Goal: Task Accomplishment & Management: Use online tool/utility

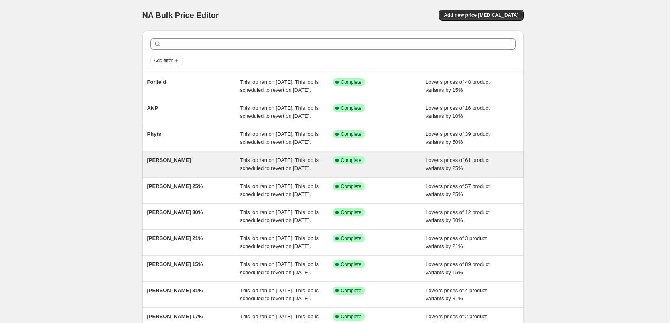
scroll to position [170, 0]
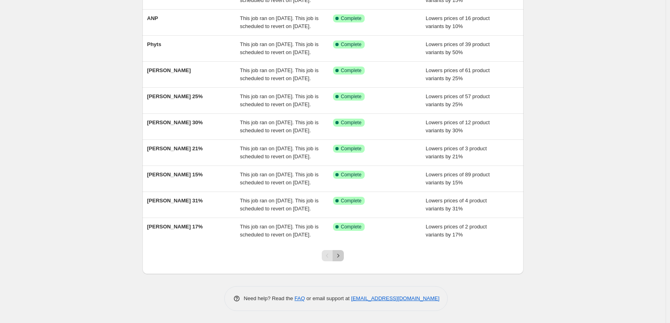
click at [344, 256] on button "Next" at bounding box center [338, 255] width 11 height 11
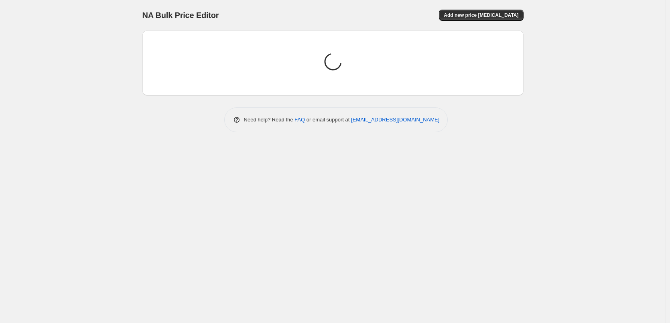
scroll to position [0, 0]
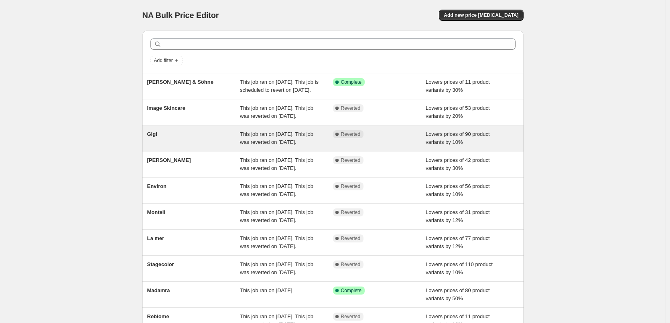
click at [157, 137] on span "Gigi" at bounding box center [152, 134] width 10 height 6
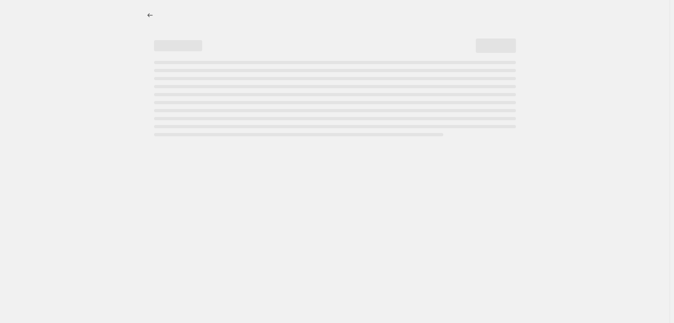
select select "percentage"
select select "vendor"
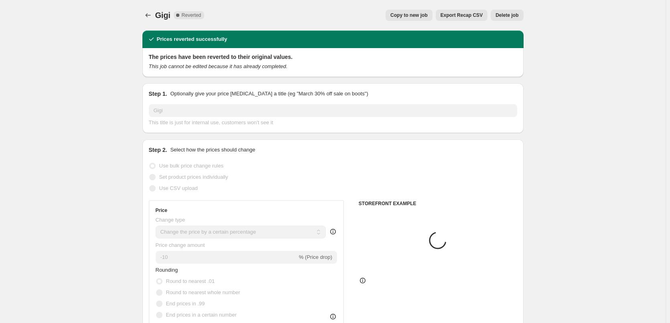
click at [500, 12] on button "Delete job" at bounding box center [507, 15] width 33 height 11
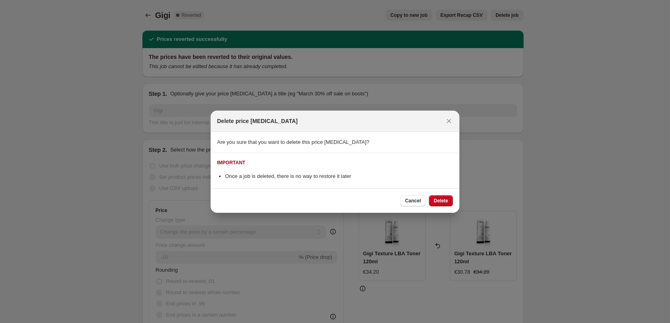
click at [413, 194] on div "Cancel Delete" at bounding box center [335, 201] width 249 height 24
click at [411, 197] on button "Cancel" at bounding box center [413, 200] width 25 height 11
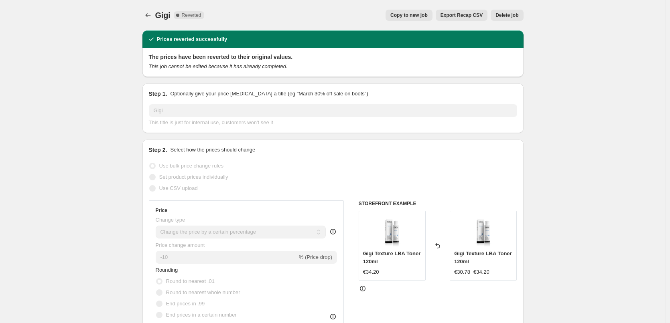
click at [408, 22] on div "Gigi. This page is ready [PERSON_NAME] Complete Reverted Copy to new job Export…" at bounding box center [332, 15] width 381 height 31
click at [413, 15] on span "Copy to new job" at bounding box center [409, 15] width 37 height 6
select select "percentage"
select select "vendor"
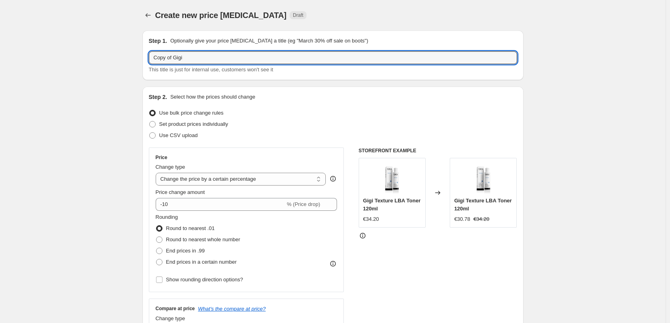
drag, startPoint x: 176, startPoint y: 59, endPoint x: 88, endPoint y: 57, distance: 87.5
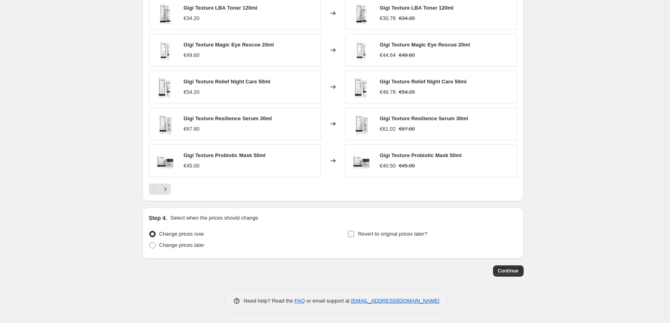
scroll to position [570, 0]
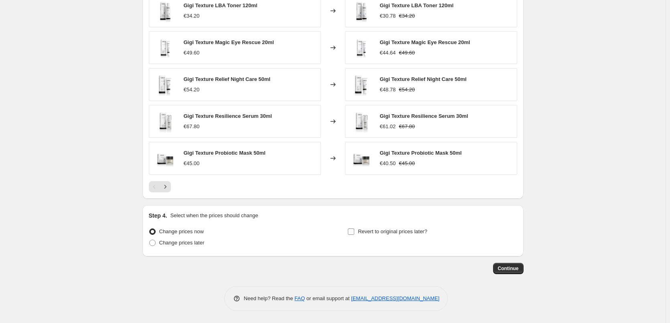
type input "Gigi"
click at [406, 226] on label "Revert to original prices later?" at bounding box center [388, 231] width 80 height 11
click at [406, 227] on label "Revert to original prices later?" at bounding box center [388, 231] width 80 height 11
click at [354, 229] on input "Revert to original prices later?" at bounding box center [351, 232] width 6 height 6
checkbox input "true"
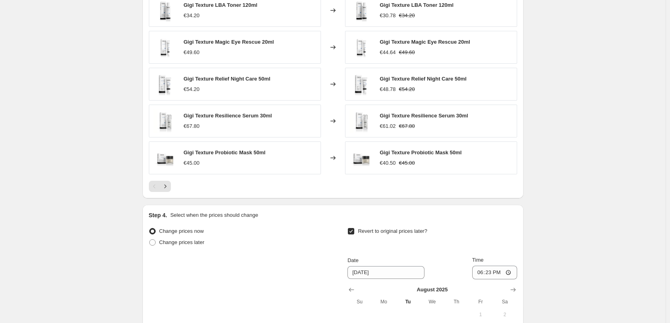
scroll to position [720, 0]
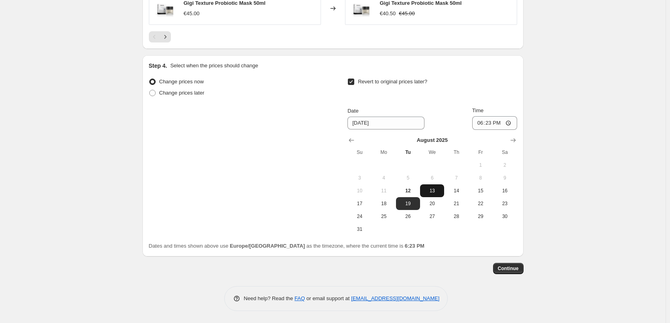
click at [433, 196] on button "13" at bounding box center [432, 191] width 24 height 13
type input "[DATE]"
click at [467, 125] on div "Date [DATE] Time 18:23" at bounding box center [432, 118] width 169 height 23
click at [480, 123] on input "18:23" at bounding box center [494, 123] width 45 height 14
type input "03:00"
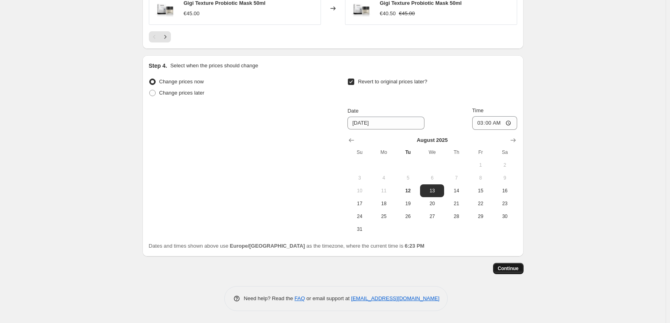
click at [511, 272] on span "Continue" at bounding box center [508, 269] width 21 height 6
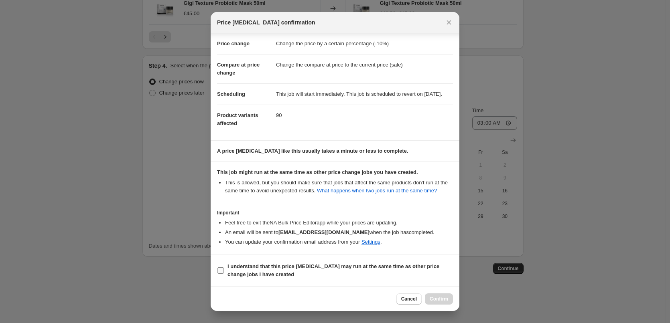
scroll to position [22, 0]
click at [272, 266] on b "I understand that this price [MEDICAL_DATA] may run at the same time as other p…" at bounding box center [334, 271] width 212 height 14
click at [224, 268] on input "I understand that this price [MEDICAL_DATA] may run at the same time as other p…" at bounding box center [221, 271] width 6 height 6
checkbox input "true"
click at [437, 299] on span "Confirm" at bounding box center [439, 299] width 18 height 6
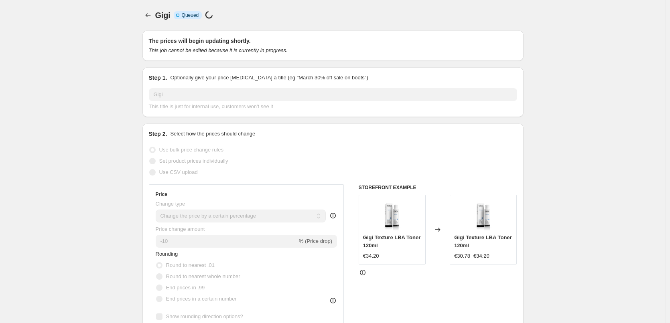
click at [157, 13] on span "Gigi" at bounding box center [162, 15] width 15 height 9
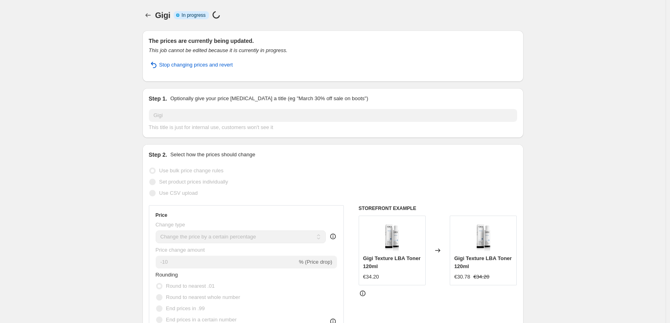
click at [155, 12] on div at bounding box center [148, 15] width 13 height 11
click at [151, 12] on icon "Price change jobs" at bounding box center [148, 15] width 8 height 8
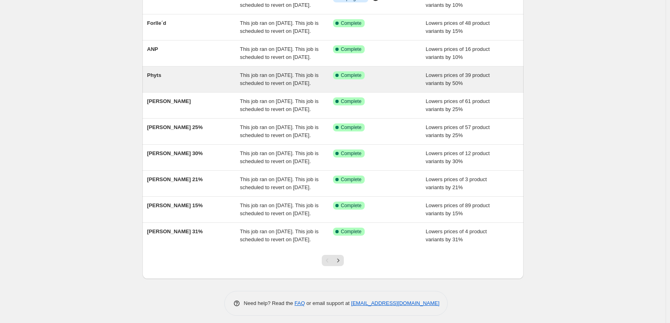
scroll to position [170, 0]
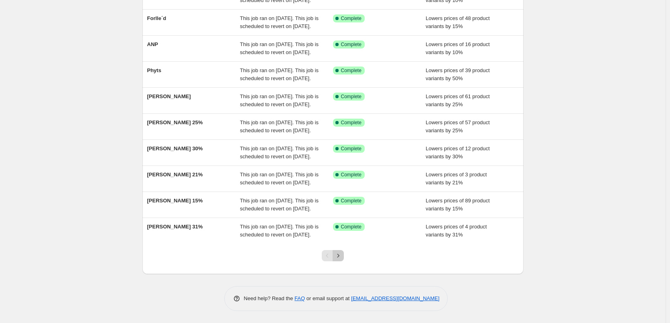
click at [342, 254] on icon "Next" at bounding box center [338, 256] width 8 height 8
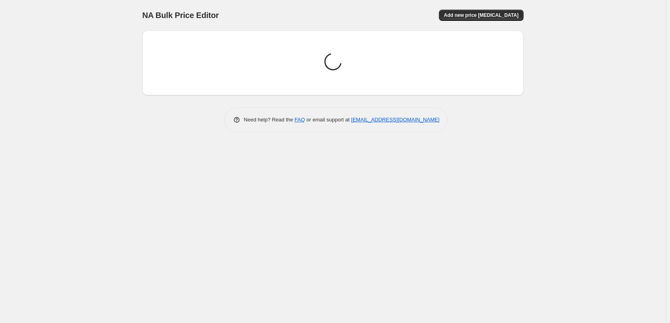
scroll to position [0, 0]
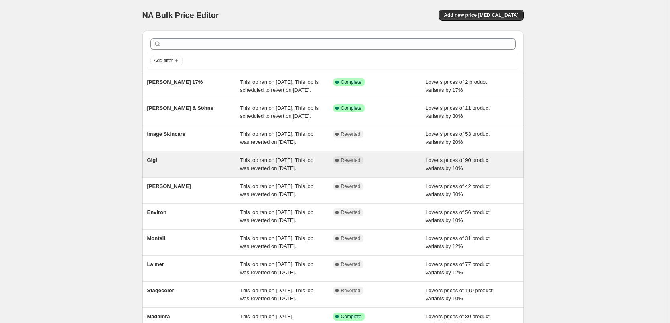
click at [157, 163] on span "Gigi" at bounding box center [152, 160] width 10 height 6
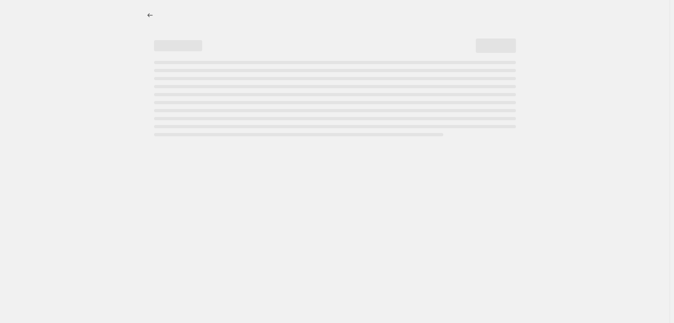
select select "percentage"
select select "vendor"
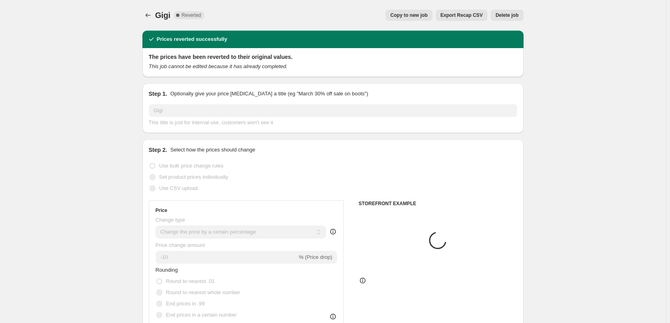
click at [512, 18] on span "Delete job" at bounding box center [507, 15] width 23 height 6
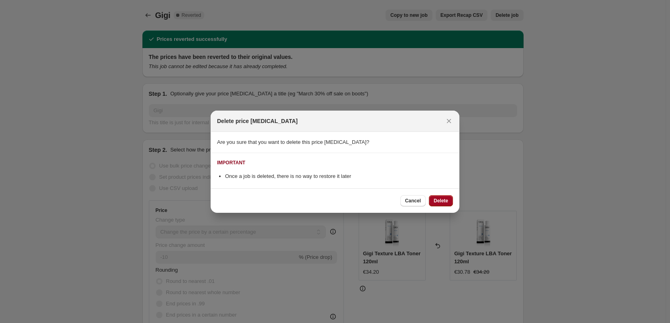
click at [441, 198] on span "Delete" at bounding box center [441, 201] width 14 height 6
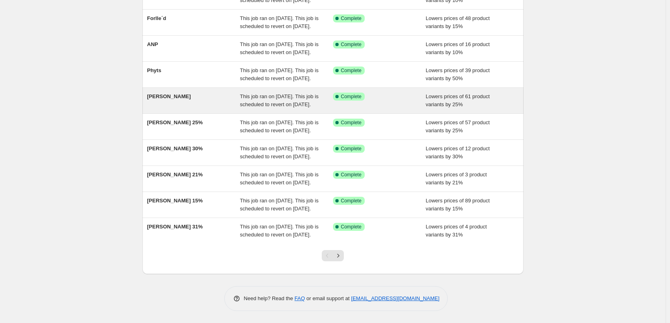
scroll to position [170, 0]
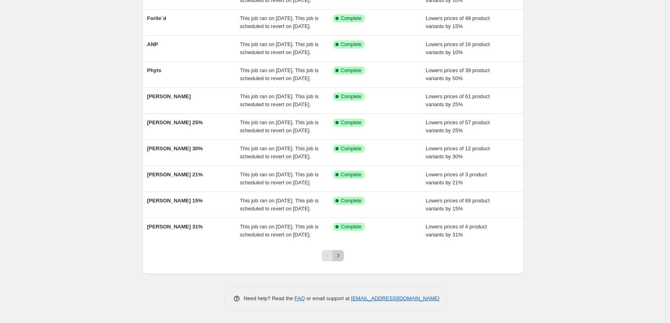
click at [342, 256] on icon "Next" at bounding box center [338, 256] width 8 height 8
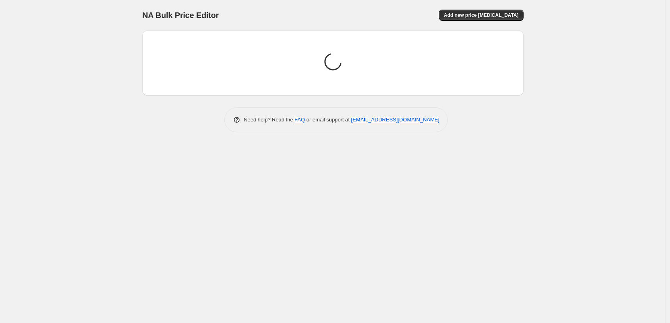
scroll to position [0, 0]
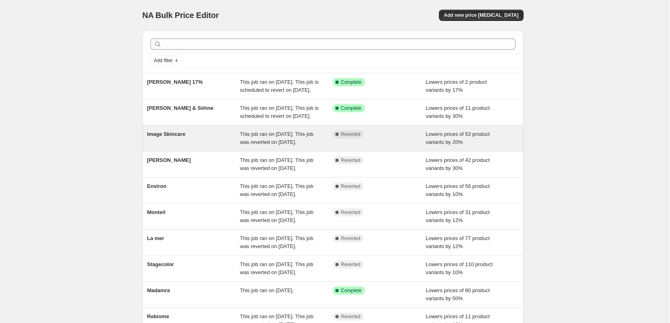
click at [181, 137] on span "Image Skincare" at bounding box center [166, 134] width 38 height 6
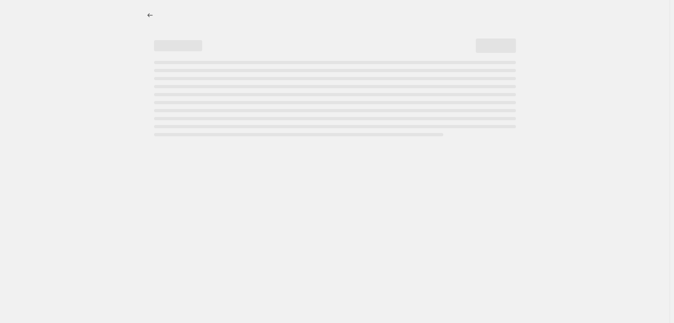
select select "percentage"
select select "remove"
select select "vendor"
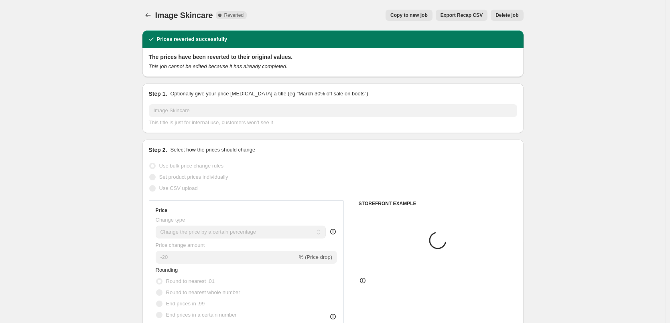
click at [422, 12] on span "Copy to new job" at bounding box center [409, 15] width 37 height 6
select select "percentage"
select select "remove"
select select "vendor"
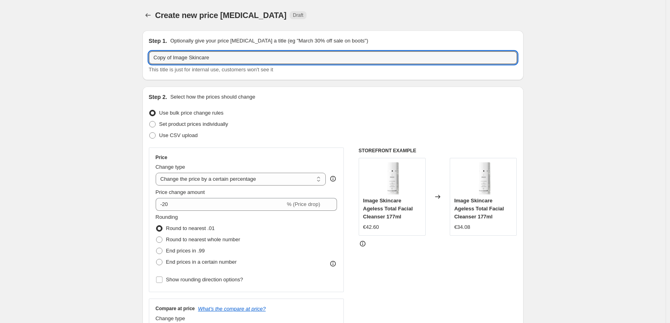
drag, startPoint x: 174, startPoint y: 59, endPoint x: 136, endPoint y: 59, distance: 38.5
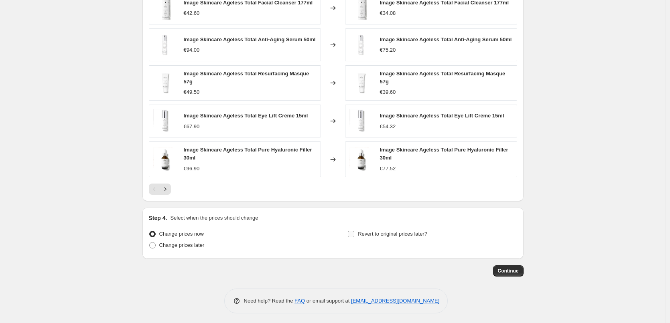
type input "Image Skincare"
click at [391, 229] on label "Revert to original prices later?" at bounding box center [388, 234] width 80 height 11
click at [354, 231] on input "Revert to original prices later?" at bounding box center [351, 234] width 6 height 6
checkbox input "true"
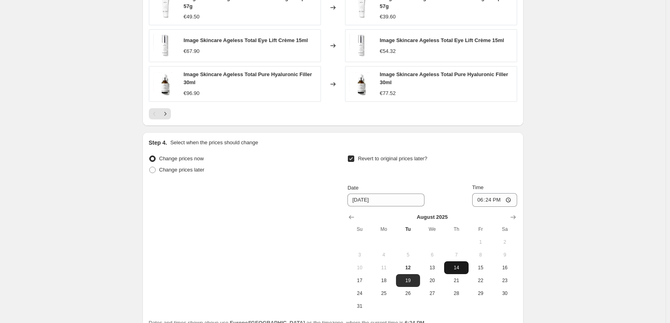
scroll to position [722, 0]
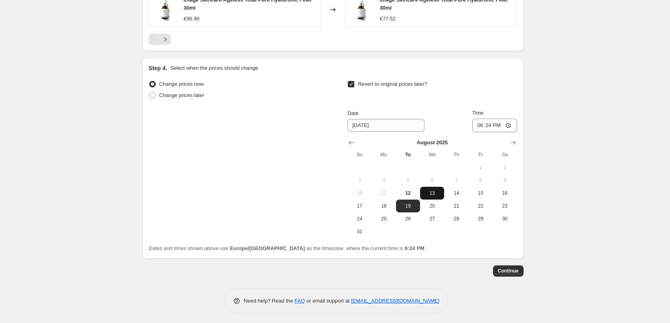
click at [438, 190] on span "13" at bounding box center [432, 193] width 18 height 6
type input "[DATE]"
click at [482, 128] on input "18:24" at bounding box center [494, 126] width 45 height 14
type input "03:00"
click at [498, 267] on button "Continue" at bounding box center [508, 271] width 31 height 11
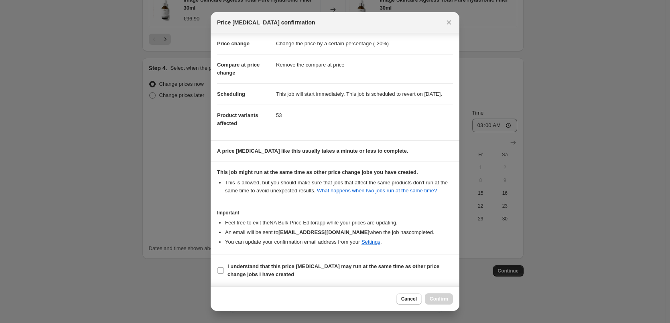
scroll to position [22, 0]
click at [256, 258] on section "I understand that this price [MEDICAL_DATA] may run at the same time as other p…" at bounding box center [335, 271] width 249 height 32
click at [258, 267] on b "I understand that this price [MEDICAL_DATA] may run at the same time as other p…" at bounding box center [334, 271] width 212 height 14
click at [224, 268] on input "I understand that this price [MEDICAL_DATA] may run at the same time as other p…" at bounding box center [221, 271] width 6 height 6
checkbox input "true"
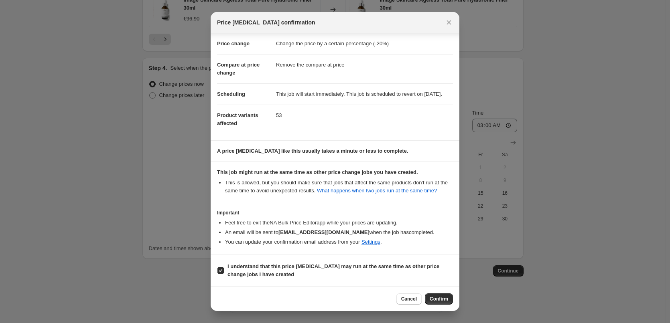
click at [447, 298] on span "Confirm" at bounding box center [439, 299] width 18 height 6
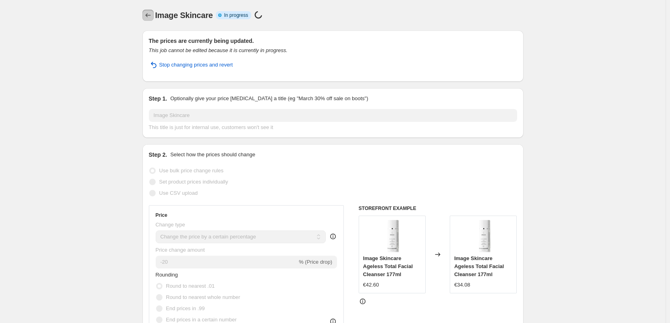
click at [150, 19] on icon "Price change jobs" at bounding box center [148, 15] width 8 height 8
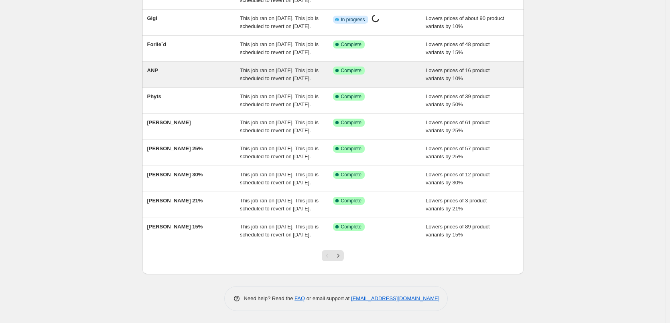
scroll to position [170, 0]
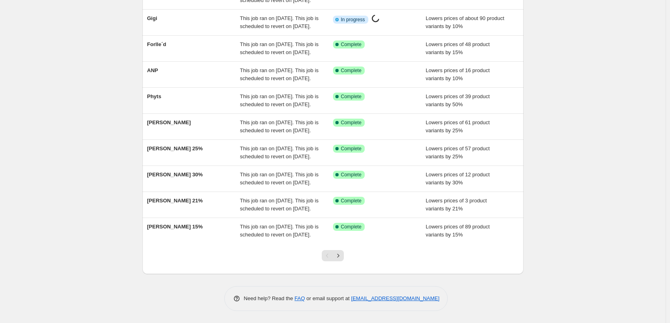
click at [346, 257] on div at bounding box center [333, 259] width 33 height 31
click at [345, 257] on div at bounding box center [333, 259] width 33 height 31
click at [342, 257] on icon "Next" at bounding box center [338, 256] width 8 height 8
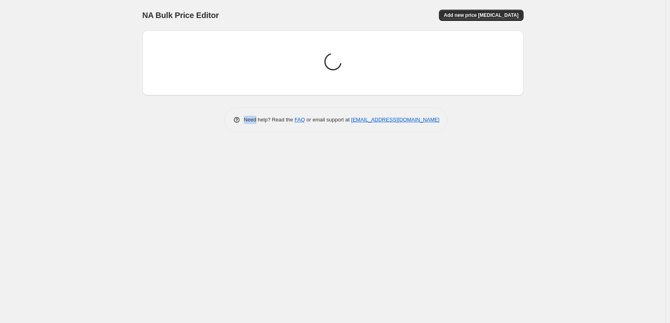
scroll to position [0, 0]
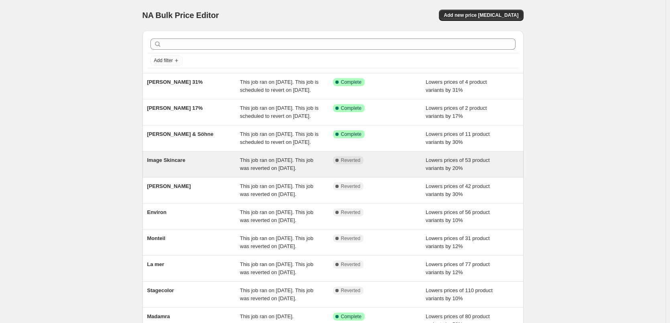
click at [190, 173] on div "Image Skincare" at bounding box center [193, 165] width 93 height 16
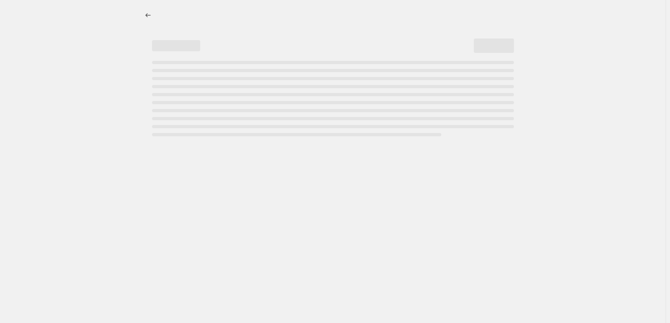
select select "percentage"
select select "remove"
select select "vendor"
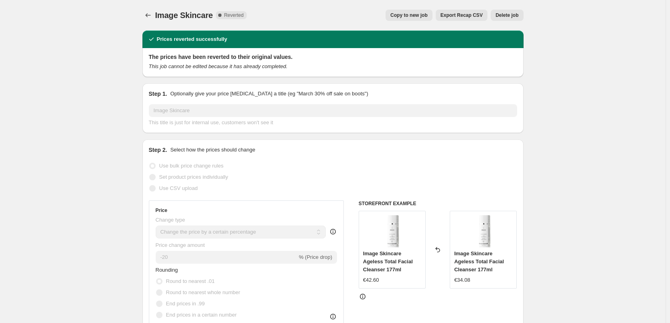
click at [504, 16] on span "Delete job" at bounding box center [507, 15] width 23 height 6
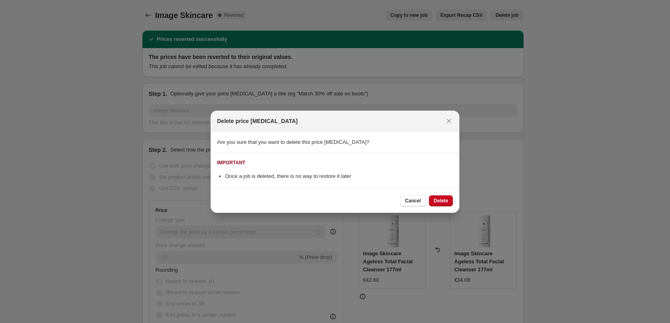
click at [440, 197] on button "Delete" at bounding box center [441, 200] width 24 height 11
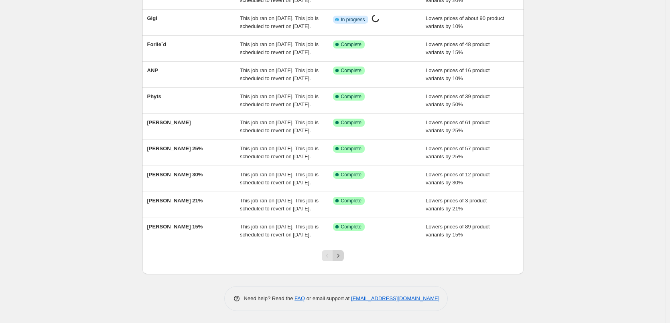
click at [342, 258] on icon "Next" at bounding box center [338, 256] width 8 height 8
